Goal: Obtain resource: Obtain resource

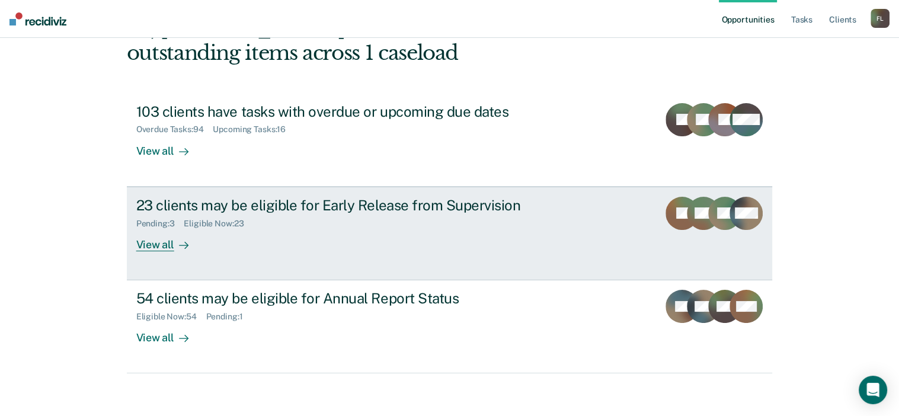
scroll to position [88, 0]
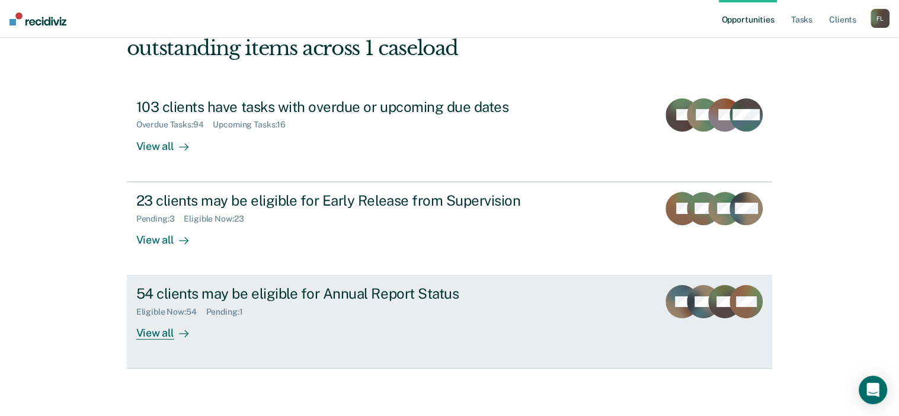
click at [245, 297] on div "54 clients may be eligible for Annual Report Status" at bounding box center [344, 293] width 416 height 17
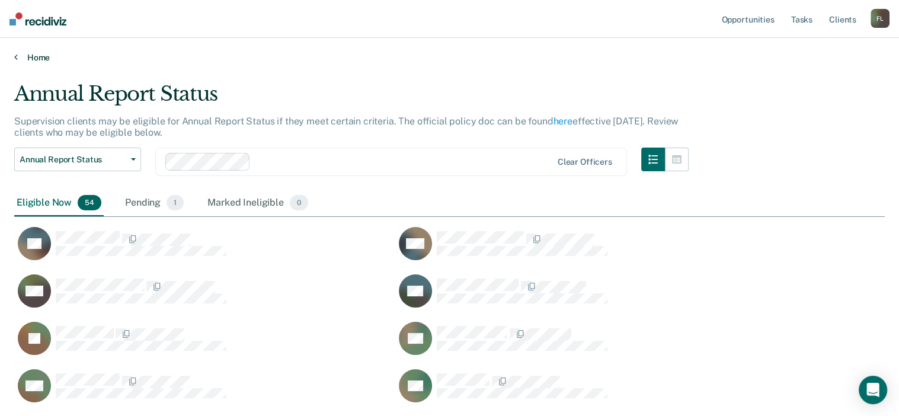
click at [37, 56] on link "Home" at bounding box center [449, 57] width 870 height 11
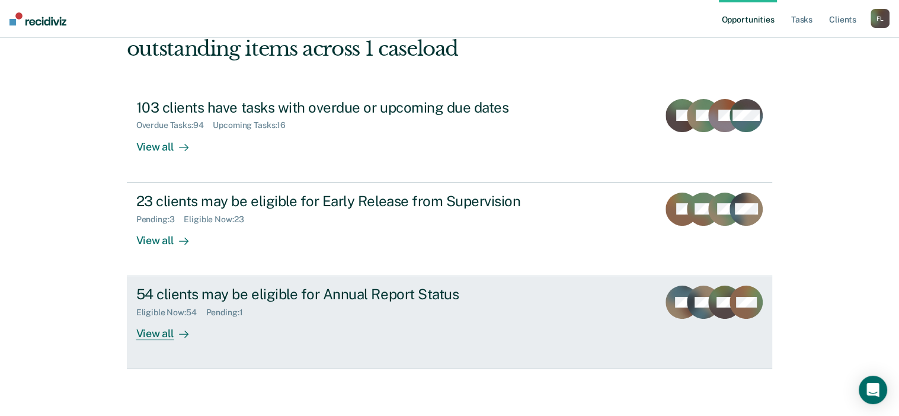
scroll to position [88, 0]
click at [400, 295] on div "54 clients may be eligible for Annual Report Status" at bounding box center [344, 293] width 416 height 17
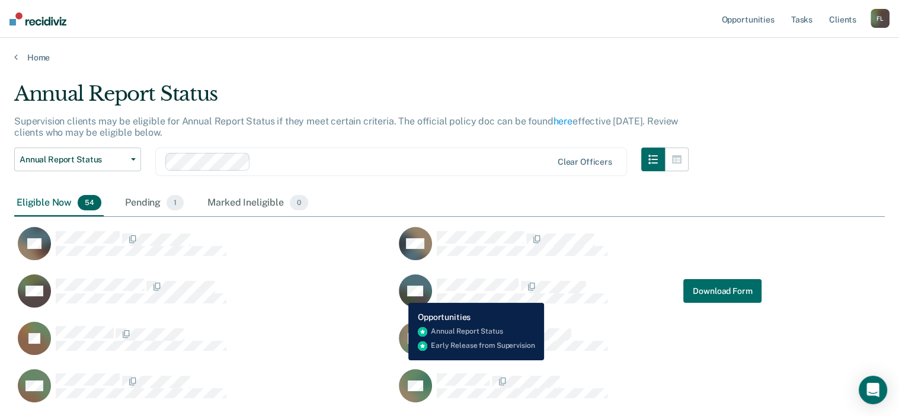
scroll to position [1410, 861]
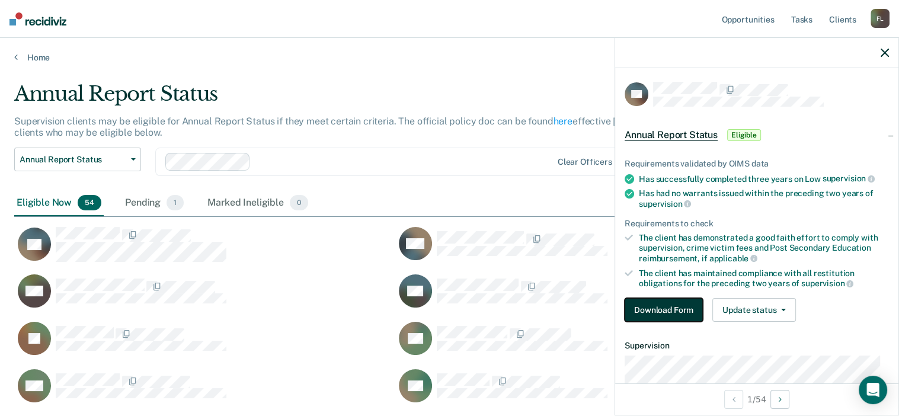
click at [683, 311] on button "Download Form" at bounding box center [664, 310] width 78 height 24
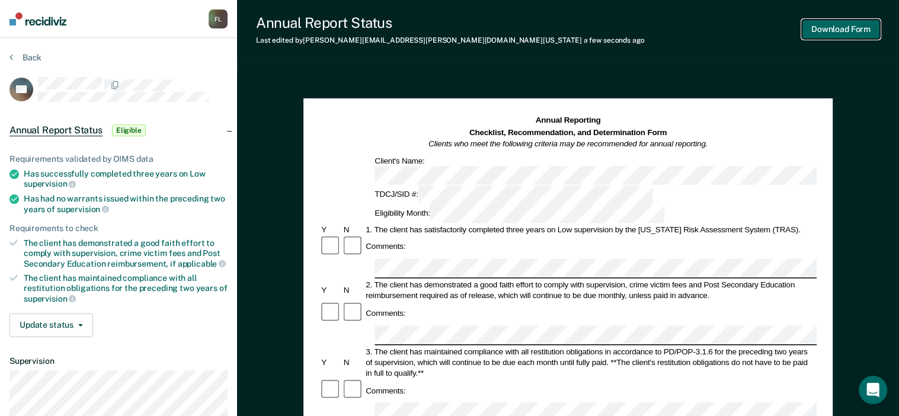
click at [832, 28] on button "Download Form" at bounding box center [841, 30] width 78 height 20
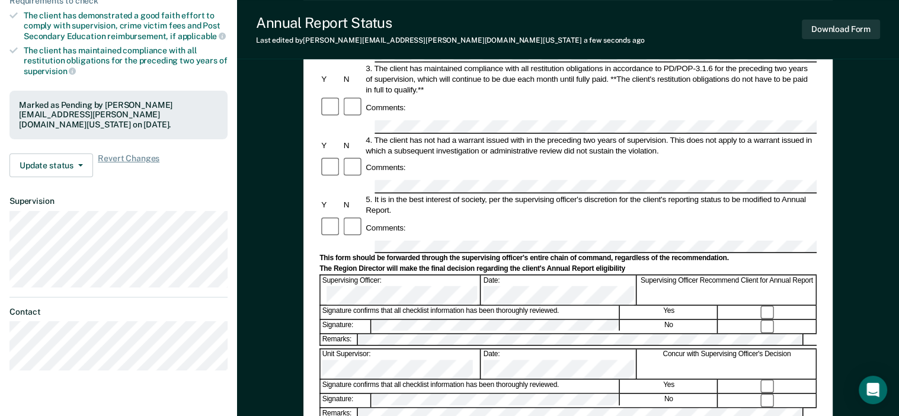
scroll to position [228, 0]
click at [869, 30] on button "Download Form" at bounding box center [841, 30] width 78 height 20
